Goal: Navigation & Orientation: Go to known website

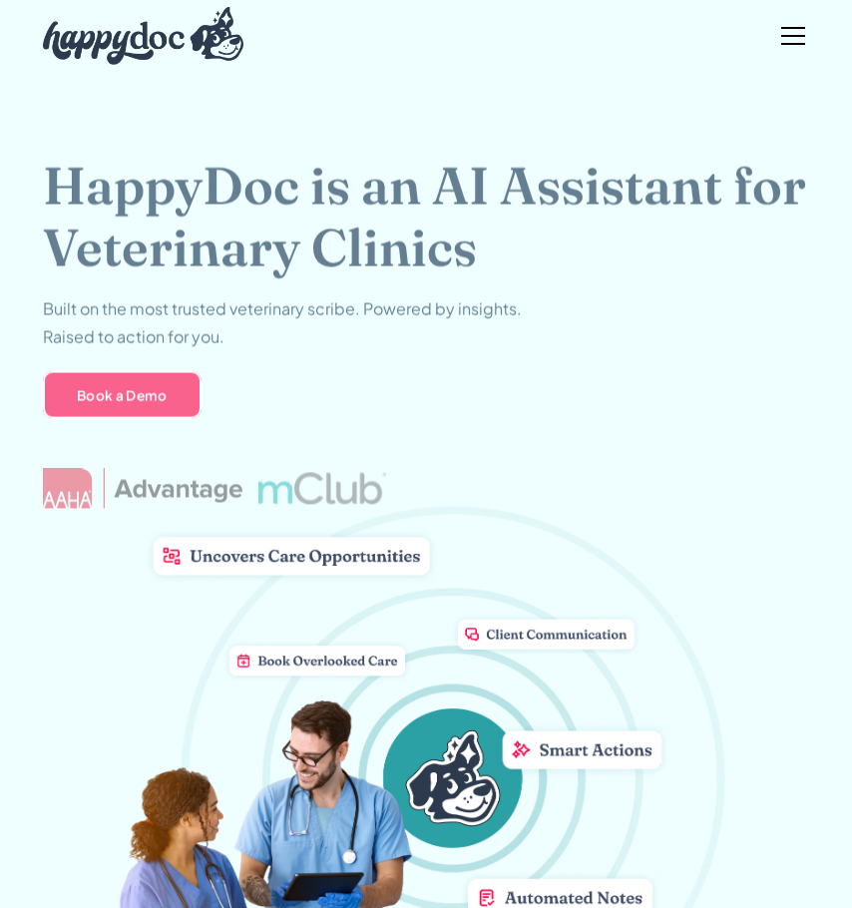
click at [78, 33] on img "home" at bounding box center [144, 36] width 202 height 58
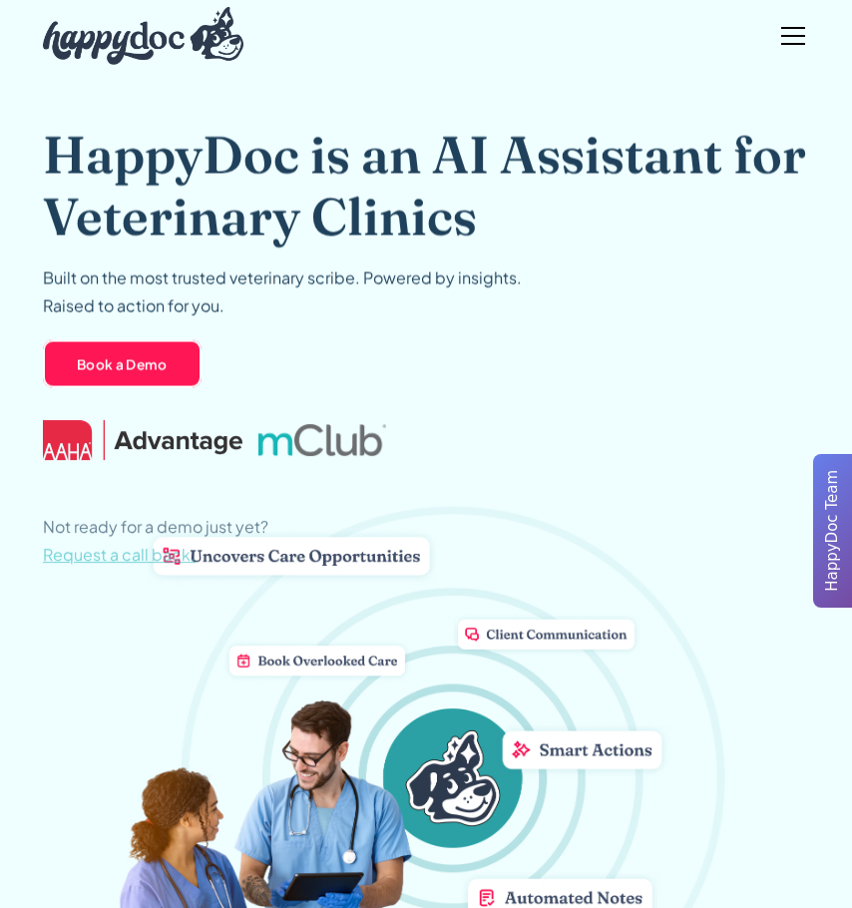
click at [808, 41] on div "menu" at bounding box center [793, 36] width 48 height 48
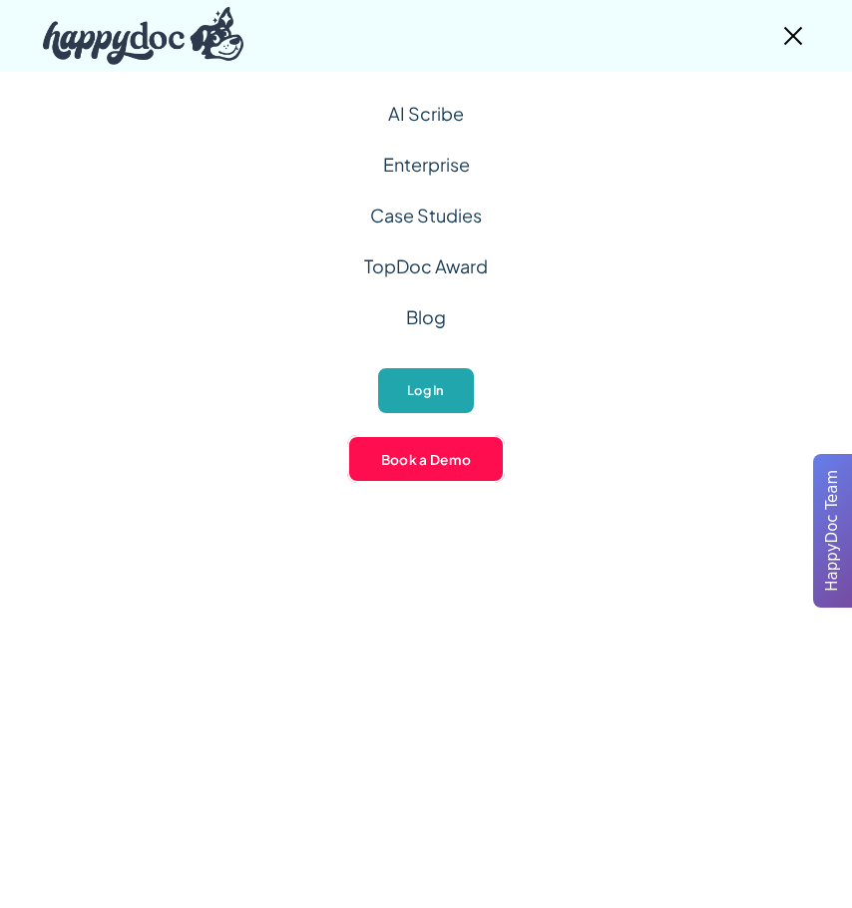
drag, startPoint x: 393, startPoint y: 383, endPoint x: 406, endPoint y: 392, distance: 15.8
click at [396, 386] on link "Log In" at bounding box center [425, 390] width 99 height 49
